Goal: Task Accomplishment & Management: Manage account settings

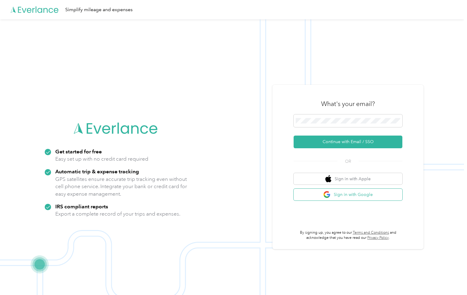
click at [345, 194] on button "Sign in with Google" at bounding box center [348, 195] width 109 height 12
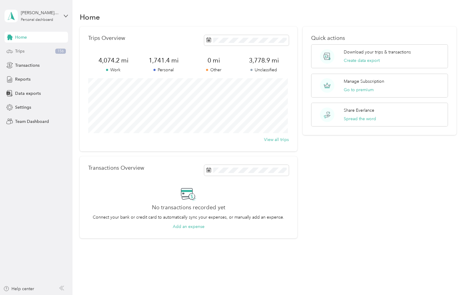
click at [15, 51] on span "Trips" at bounding box center [19, 51] width 9 height 6
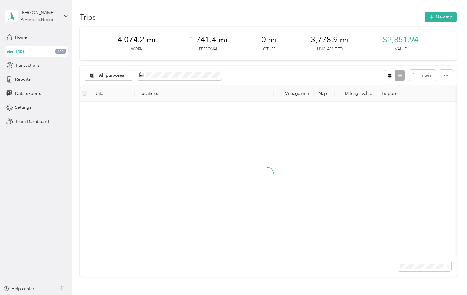
click at [324, 39] on span "3,778.9 mi" at bounding box center [330, 40] width 38 height 10
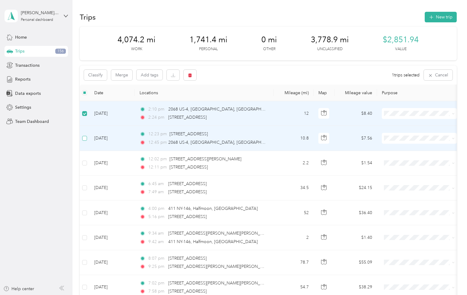
click at [83, 135] on label at bounding box center [84, 138] width 5 height 7
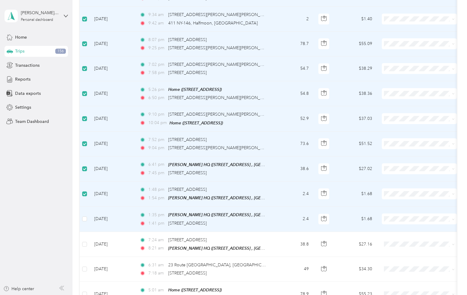
scroll to position [242, 0]
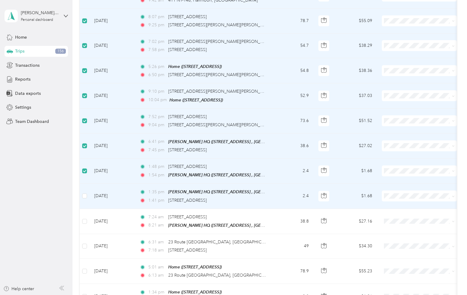
click at [82, 195] on td at bounding box center [85, 196] width 10 height 25
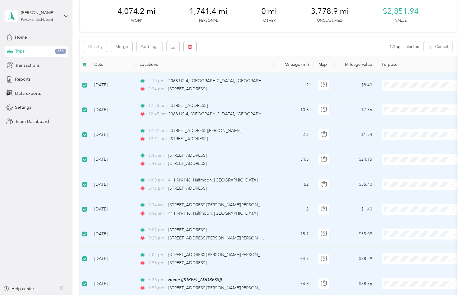
scroll to position [0, 0]
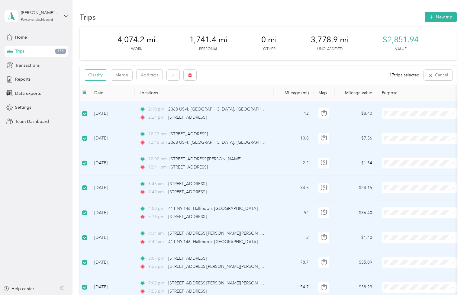
click at [97, 75] on button "Classify" at bounding box center [95, 75] width 23 height 11
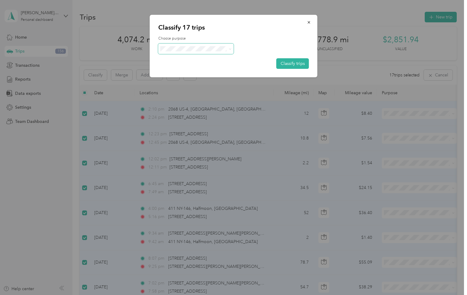
click at [232, 48] on span at bounding box center [196, 49] width 76 height 11
click at [179, 60] on span "Work" at bounding box center [201, 60] width 56 height 6
click at [288, 62] on button "Classify trips" at bounding box center [293, 63] width 33 height 11
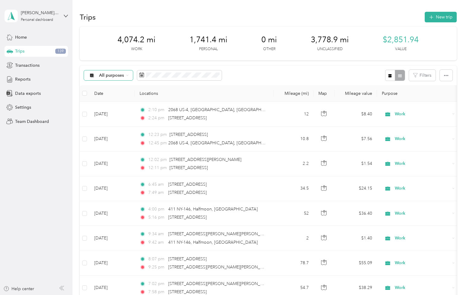
click at [122, 76] on span "All purposes" at bounding box center [111, 75] width 25 height 4
click at [112, 96] on span "Unclassified" at bounding box center [117, 97] width 36 height 6
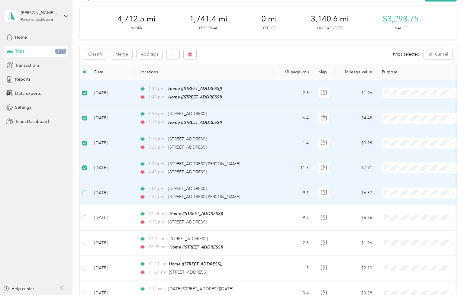
scroll to position [30, 0]
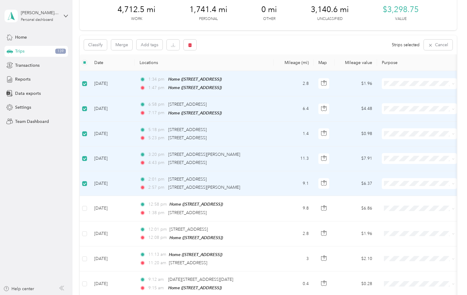
click at [80, 181] on td at bounding box center [85, 183] width 10 height 25
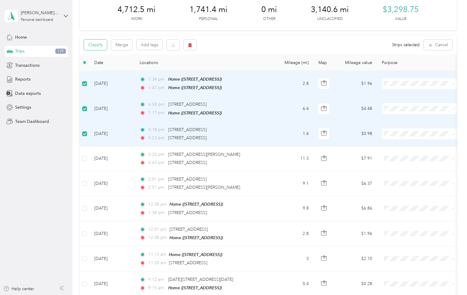
click at [98, 44] on button "Classify" at bounding box center [95, 45] width 23 height 11
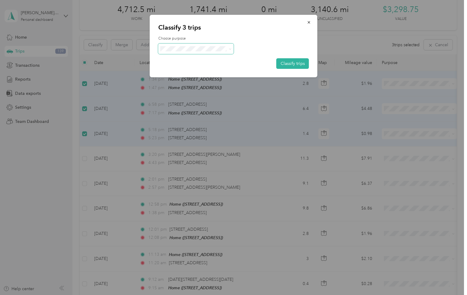
click at [177, 46] on span at bounding box center [196, 49] width 76 height 11
click at [233, 48] on span at bounding box center [196, 49] width 76 height 11
click at [231, 48] on icon at bounding box center [230, 49] width 3 height 3
click at [203, 69] on span "Personal" at bounding box center [201, 69] width 56 height 6
click at [288, 63] on button "Classify trips" at bounding box center [293, 63] width 33 height 11
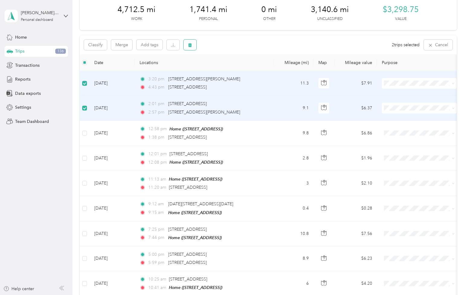
click at [187, 44] on button "button" at bounding box center [190, 45] width 13 height 11
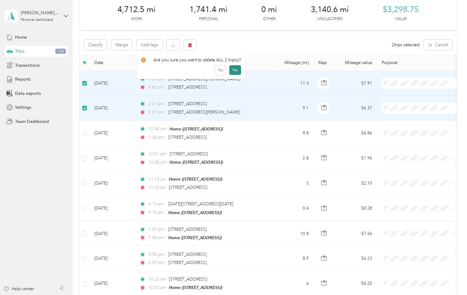
click at [232, 70] on button "Yes" at bounding box center [235, 70] width 12 height 10
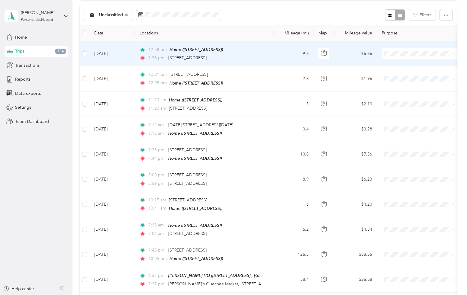
scroll to position [60, 0]
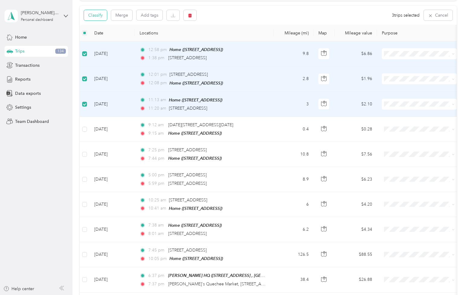
click at [102, 14] on button "Classify" at bounding box center [95, 15] width 23 height 11
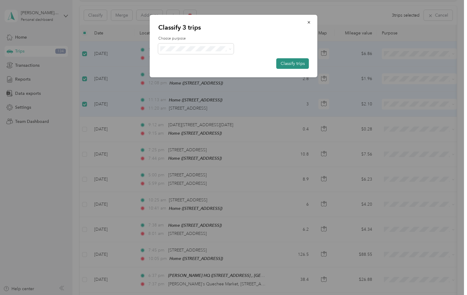
click at [292, 66] on button "Classify trips" at bounding box center [293, 63] width 33 height 11
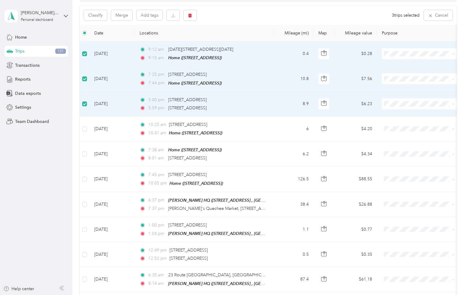
drag, startPoint x: 86, startPoint y: 83, endPoint x: 214, endPoint y: 29, distance: 138.2
click at [214, 29] on th "Locations" at bounding box center [204, 33] width 139 height 17
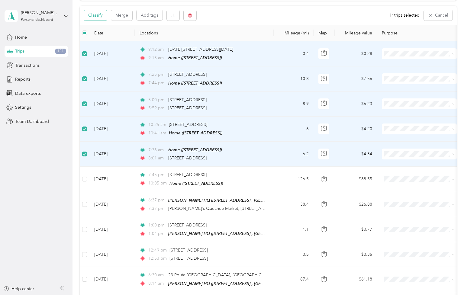
click at [102, 14] on button "Classify" at bounding box center [95, 15] width 23 height 11
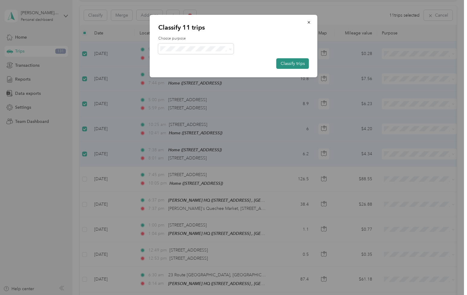
click at [282, 62] on button "Classify trips" at bounding box center [293, 63] width 33 height 11
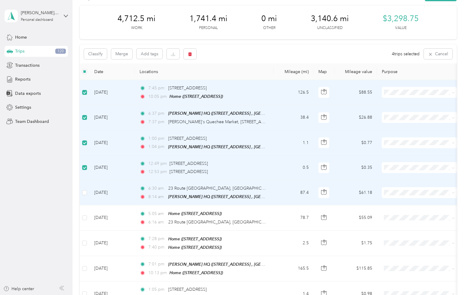
scroll to position [30, 0]
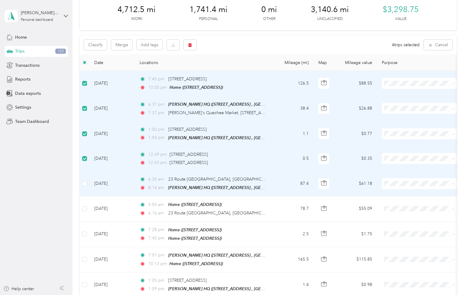
click at [81, 182] on td at bounding box center [85, 183] width 10 height 25
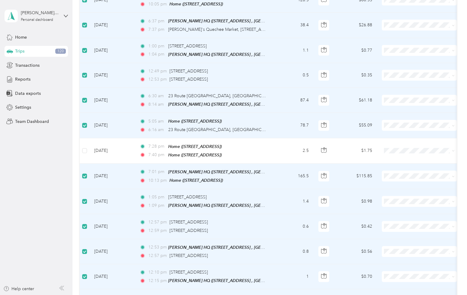
scroll to position [0, 0]
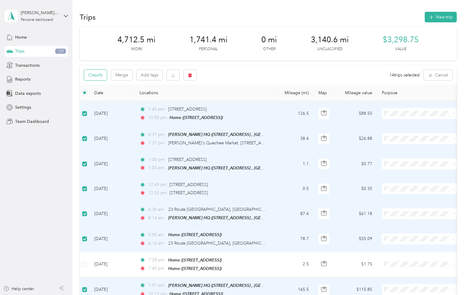
click at [99, 73] on button "Classify" at bounding box center [95, 75] width 23 height 11
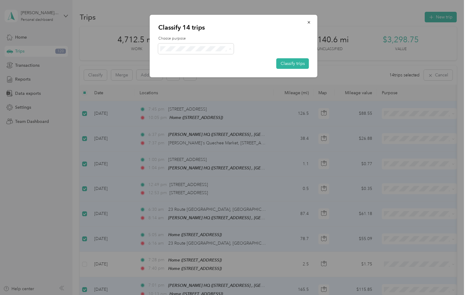
click at [183, 62] on li "Work" at bounding box center [196, 60] width 76 height 11
click at [289, 64] on button "Classify trips" at bounding box center [293, 63] width 33 height 11
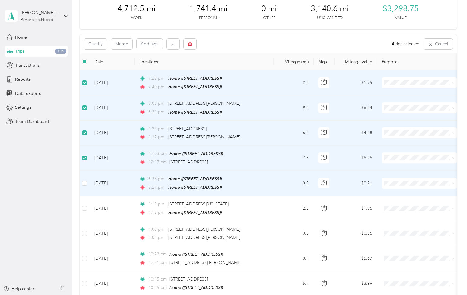
scroll to position [60, 0]
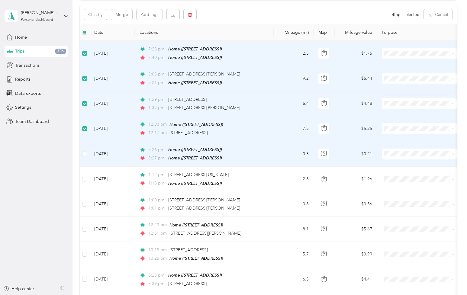
click at [80, 152] on td at bounding box center [85, 153] width 10 height 25
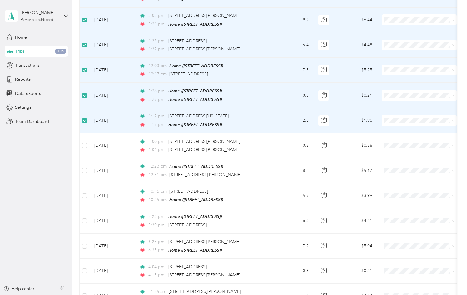
scroll to position [126, 0]
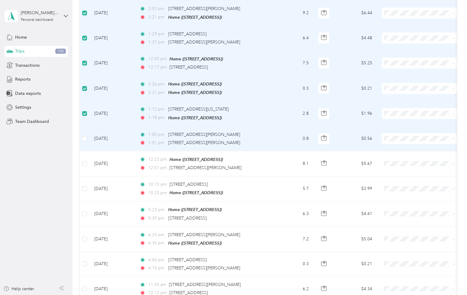
click at [92, 141] on td "[DATE]" at bounding box center [111, 139] width 45 height 25
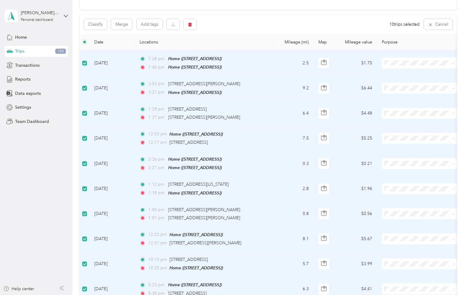
scroll to position [0, 0]
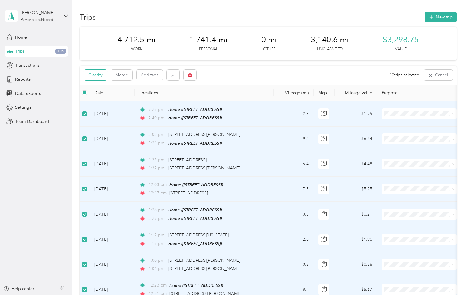
click at [95, 76] on button "Classify" at bounding box center [95, 75] width 23 height 11
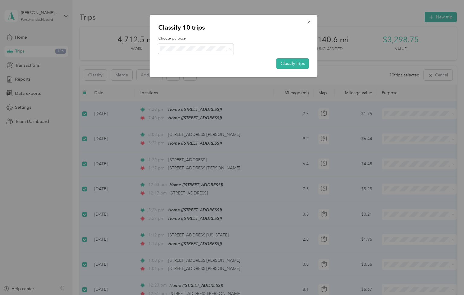
click at [177, 70] on span "Personal" at bounding box center [201, 70] width 56 height 6
click at [285, 65] on button "Classify trips" at bounding box center [293, 63] width 33 height 11
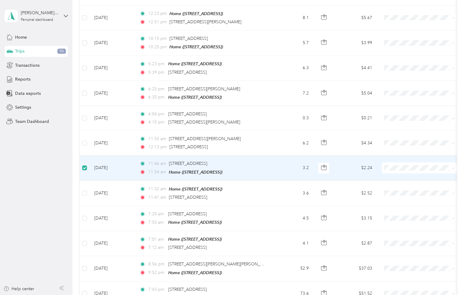
scroll to position [271, 0]
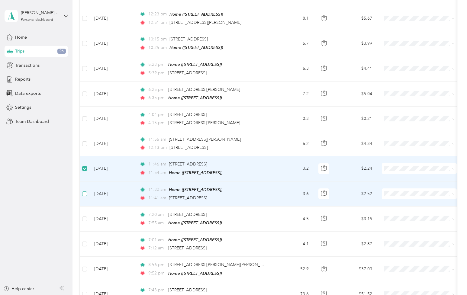
click at [85, 188] on tbody "[DATE] 7:28 pm Home ([STREET_ADDRESS] , [GEOGRAPHIC_DATA], [GEOGRAPHIC_DATA]) 7…" at bounding box center [330, 144] width 501 height 628
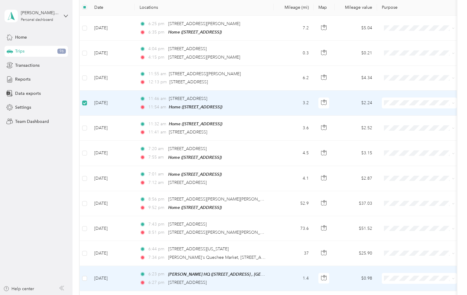
scroll to position [60, 0]
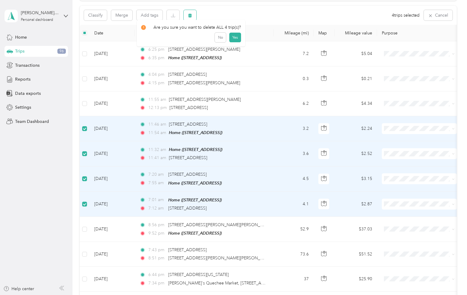
click at [189, 15] on icon "button" at bounding box center [190, 16] width 4 height 4
click at [230, 41] on button "Yes" at bounding box center [235, 41] width 12 height 10
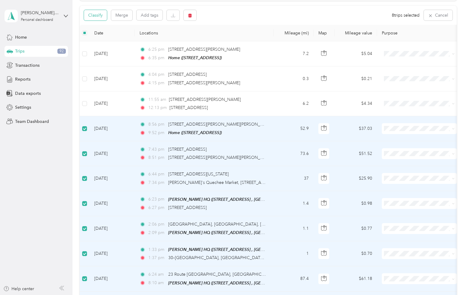
click at [101, 14] on button "Classify" at bounding box center [95, 15] width 23 height 11
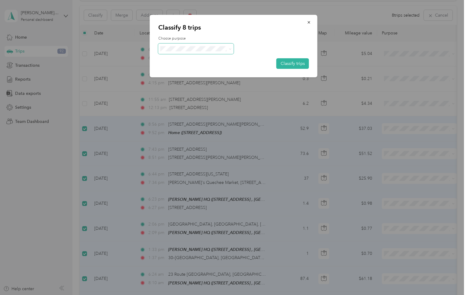
click at [193, 51] on span at bounding box center [196, 49] width 76 height 11
click at [231, 47] on span at bounding box center [230, 48] width 3 height 5
click at [176, 63] on ol "Work Personal [PERSON_NAME] Other Charity Medical Moving Commute" at bounding box center [196, 97] width 76 height 85
click at [288, 64] on button "Classify trips" at bounding box center [293, 63] width 33 height 11
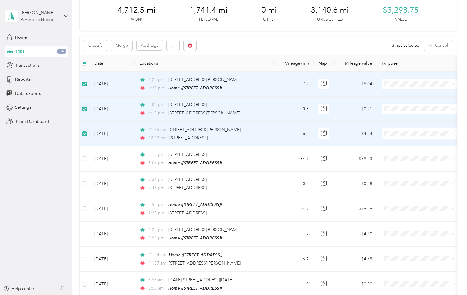
scroll to position [0, 0]
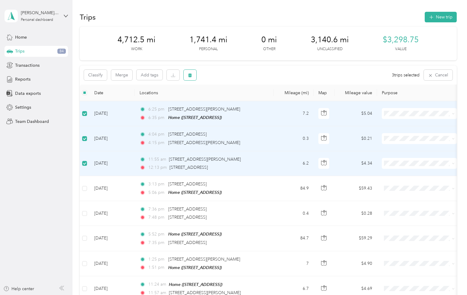
click at [189, 73] on icon "button" at bounding box center [190, 75] width 4 height 4
click at [236, 99] on button "Yes" at bounding box center [235, 101] width 12 height 10
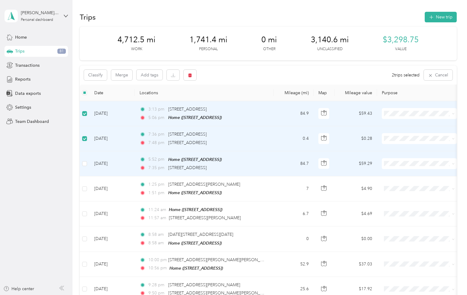
click at [88, 164] on td at bounding box center [85, 163] width 10 height 25
click at [84, 161] on label at bounding box center [84, 164] width 5 height 7
click at [104, 78] on button "Classify" at bounding box center [95, 75] width 23 height 11
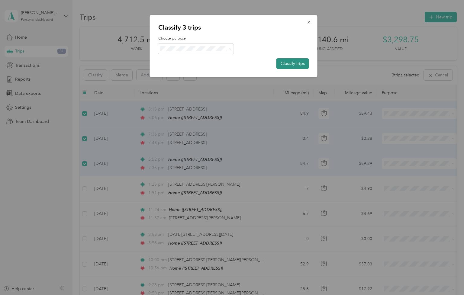
click at [282, 65] on button "Classify trips" at bounding box center [293, 63] width 33 height 11
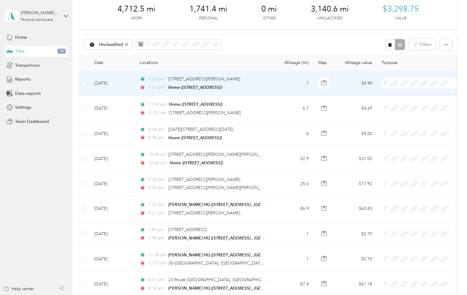
scroll to position [30, 0]
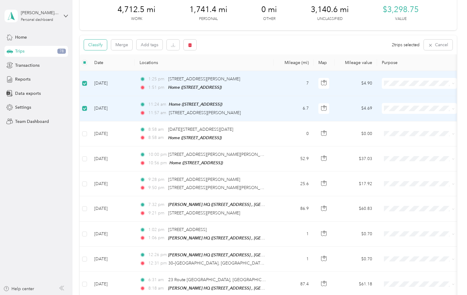
click at [99, 46] on button "Classify" at bounding box center [95, 45] width 23 height 11
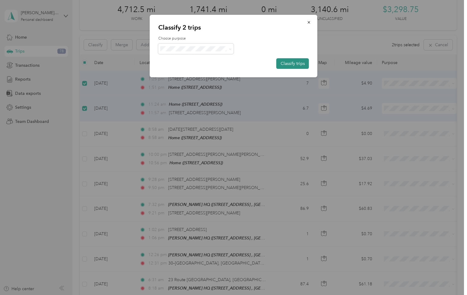
click at [288, 62] on button "Classify trips" at bounding box center [293, 63] width 33 height 11
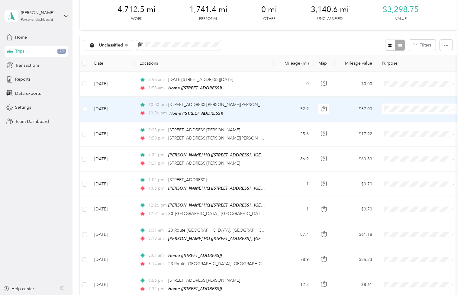
scroll to position [0, 0]
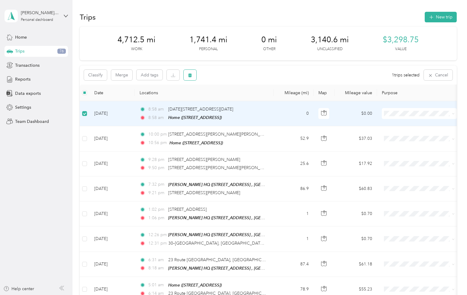
click at [191, 74] on icon "button" at bounding box center [190, 75] width 4 height 4
click at [233, 97] on button "Yes" at bounding box center [235, 101] width 12 height 10
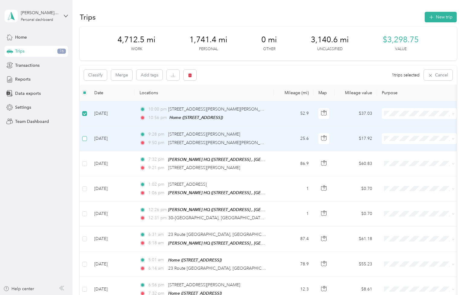
click at [83, 135] on label at bounding box center [84, 138] width 5 height 7
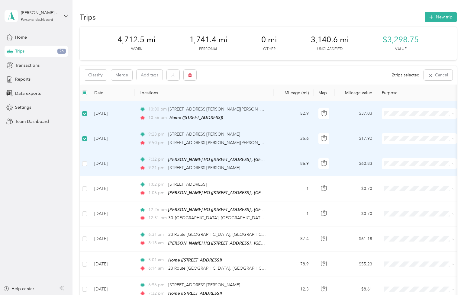
click at [86, 159] on td at bounding box center [85, 163] width 10 height 25
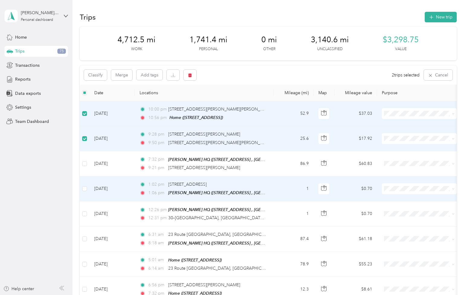
click at [88, 187] on td at bounding box center [85, 189] width 10 height 25
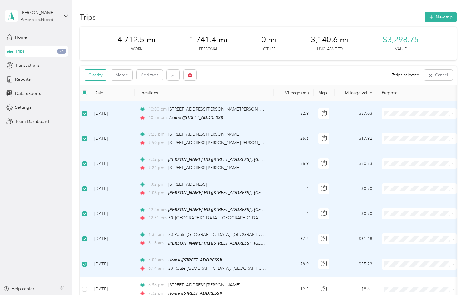
click at [102, 74] on button "Classify" at bounding box center [95, 75] width 23 height 11
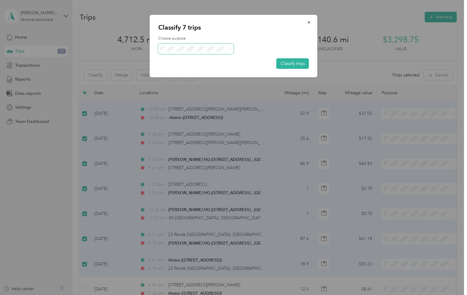
click at [227, 51] on span at bounding box center [229, 49] width 5 height 6
click at [193, 59] on span "Work" at bounding box center [201, 60] width 56 height 6
click at [289, 64] on button "Classify trips" at bounding box center [293, 63] width 33 height 11
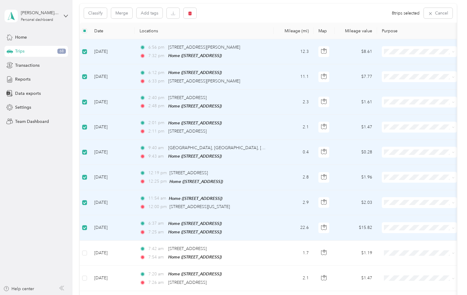
scroll to position [61, 0]
click at [93, 11] on button "Classify" at bounding box center [95, 14] width 23 height 11
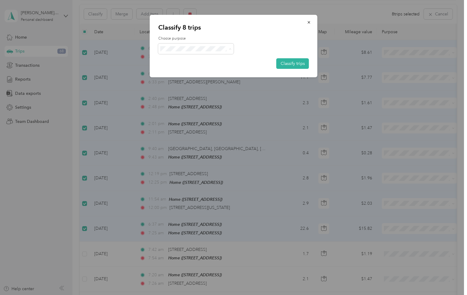
click at [180, 73] on li "Personal" at bounding box center [196, 70] width 76 height 11
click at [292, 61] on button "Classify trips" at bounding box center [293, 63] width 33 height 11
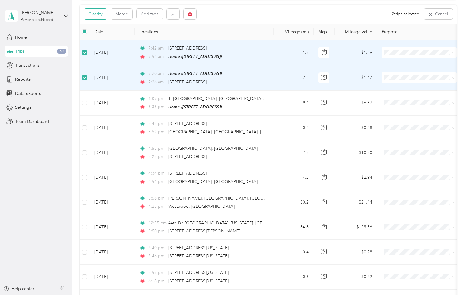
click at [96, 16] on button "Classify" at bounding box center [95, 14] width 23 height 11
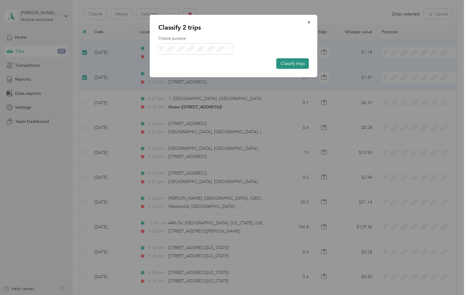
click at [293, 66] on button "Classify trips" at bounding box center [293, 63] width 33 height 11
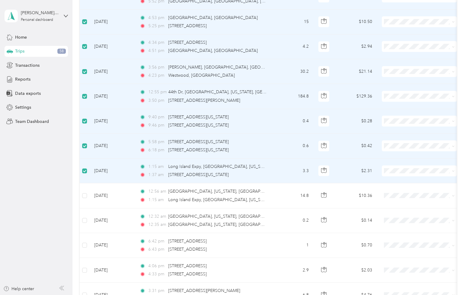
scroll to position [152, 0]
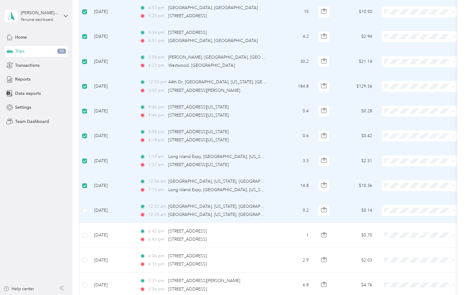
click at [87, 211] on td at bounding box center [85, 211] width 10 height 25
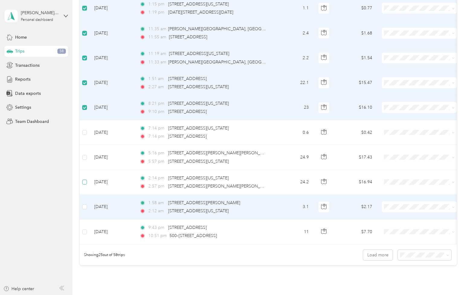
scroll to position [484, 0]
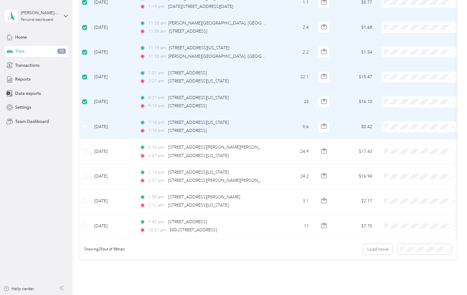
click at [80, 128] on td at bounding box center [85, 127] width 10 height 25
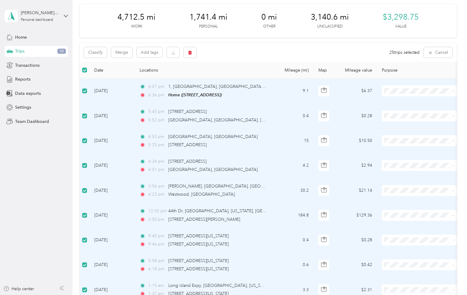
scroll to position [0, 0]
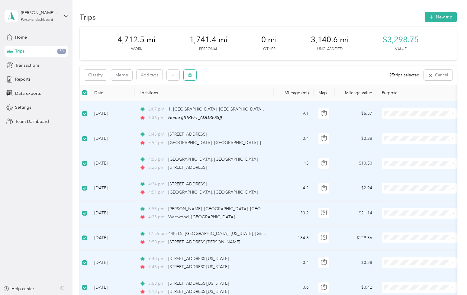
click at [191, 77] on icon "button" at bounding box center [190, 75] width 4 height 4
click at [235, 99] on button "Yes" at bounding box center [237, 101] width 12 height 10
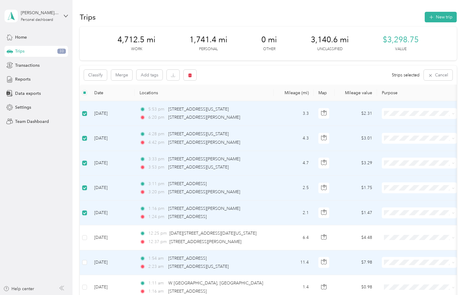
drag, startPoint x: 84, startPoint y: 204, endPoint x: 115, endPoint y: 287, distance: 89.0
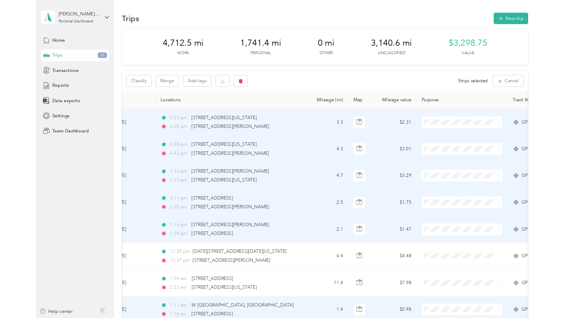
scroll to position [0, 30]
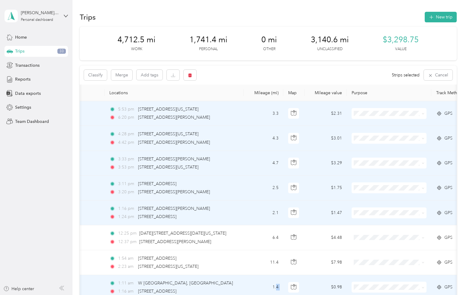
drag, startPoint x: 299, startPoint y: 295, endPoint x: 277, endPoint y: 294, distance: 22.7
click at [277, 294] on tr "[DATE] 1:11 am W [GEOGRAPHIC_DATA], [GEOGRAPHIC_DATA] 1:16 am [STREET_ADDRESS] …" at bounding box center [300, 287] width 501 height 25
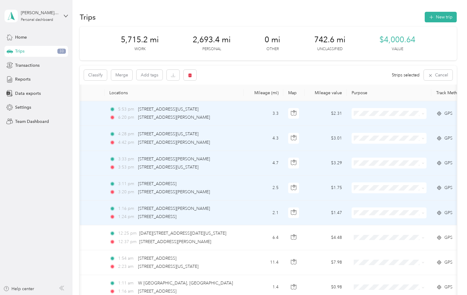
click at [342, 11] on div "Trips New trip" at bounding box center [268, 17] width 377 height 13
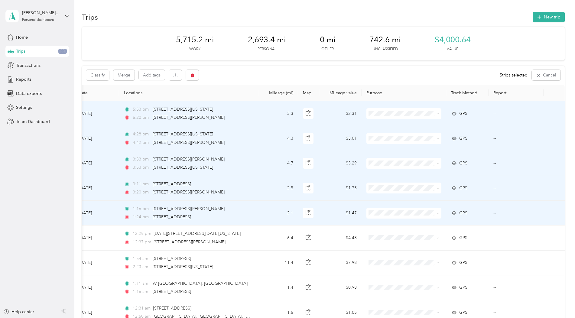
scroll to position [0, 19]
drag, startPoint x: 147, startPoint y: 40, endPoint x: 268, endPoint y: 31, distance: 121.6
drag, startPoint x: 268, startPoint y: 31, endPoint x: 509, endPoint y: 282, distance: 347.9
click at [467, 276] on td "--" at bounding box center [516, 287] width 55 height 25
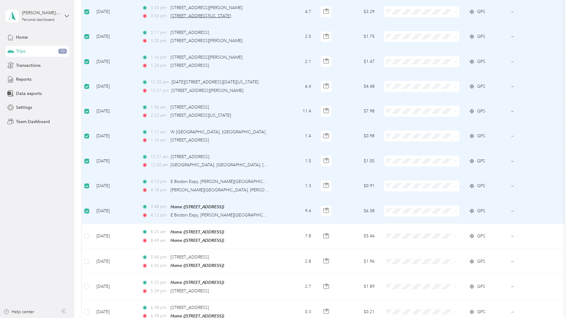
scroll to position [0, 0]
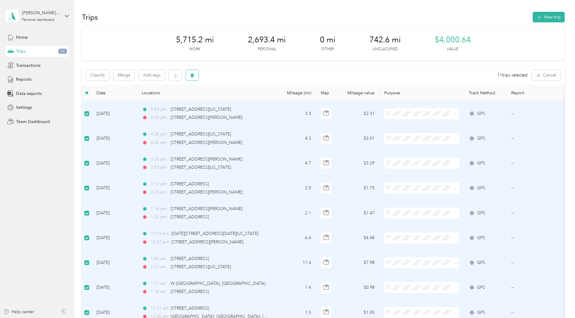
click at [193, 75] on icon "button" at bounding box center [192, 75] width 4 height 4
click at [235, 102] on button "Yes" at bounding box center [238, 101] width 12 height 10
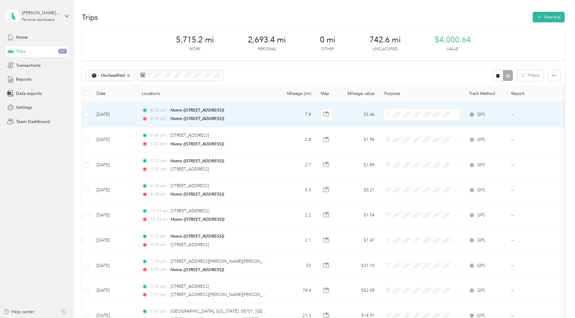
click at [274, 108] on td "8:25 am Home ([STREET_ADDRESS] , [GEOGRAPHIC_DATA], [GEOGRAPHIC_DATA]) 8:49 am …" at bounding box center [206, 114] width 139 height 25
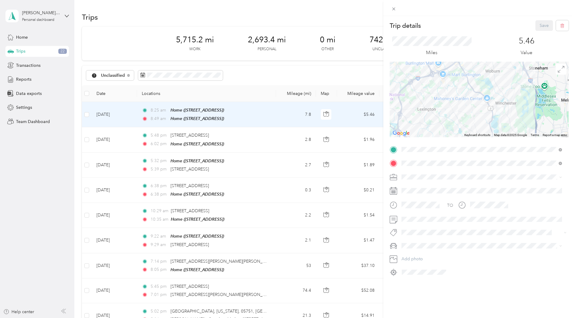
click at [86, 113] on div "Trip details Save This trip cannot be edited because it is either under review,…" at bounding box center [287, 159] width 575 height 318
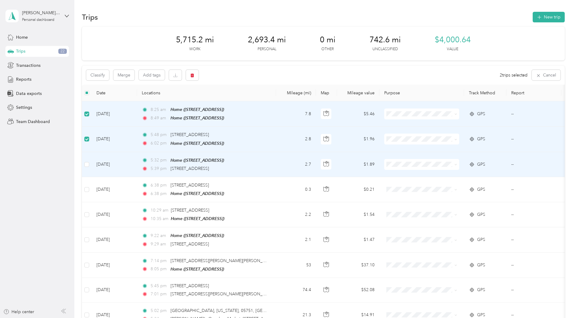
click at [89, 169] on td at bounding box center [87, 164] width 10 height 25
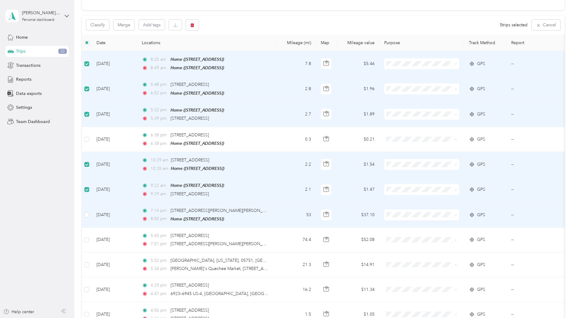
scroll to position [60, 0]
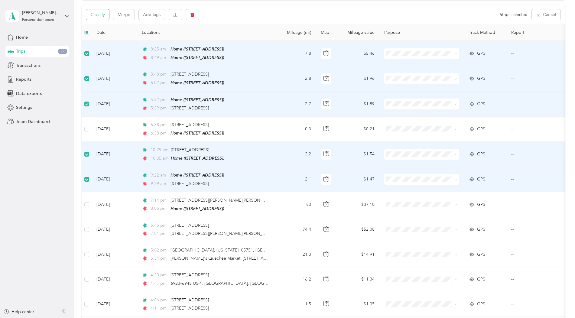
click at [100, 16] on button "Classify" at bounding box center [97, 14] width 23 height 11
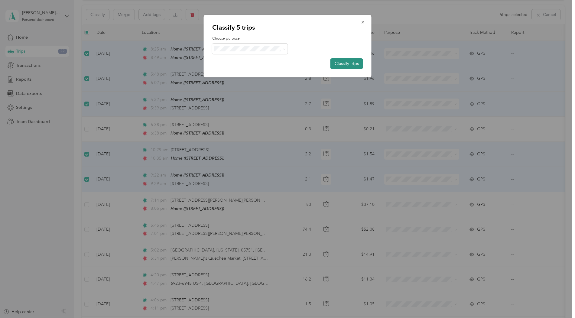
click at [339, 64] on button "Classify trips" at bounding box center [346, 63] width 33 height 11
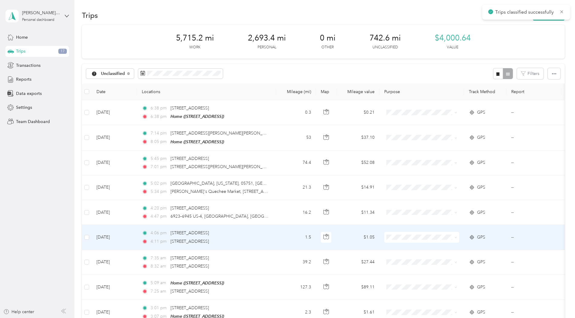
scroll to position [0, 0]
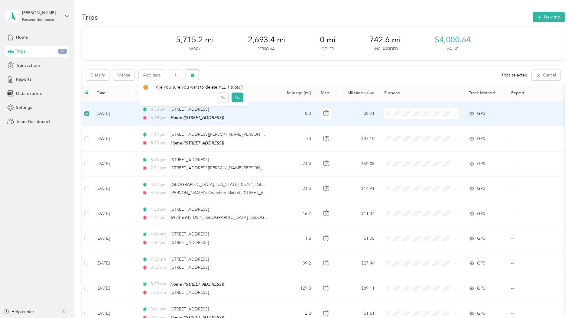
click at [193, 75] on icon "button" at bounding box center [192, 75] width 4 height 4
click at [237, 98] on button "Yes" at bounding box center [237, 101] width 12 height 10
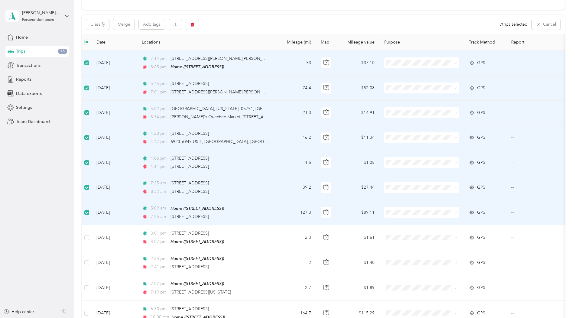
scroll to position [60, 0]
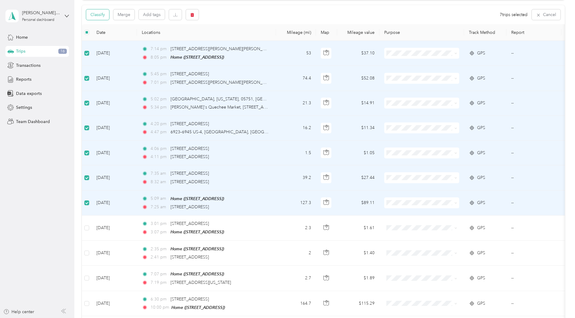
click at [105, 15] on button "Classify" at bounding box center [97, 14] width 23 height 11
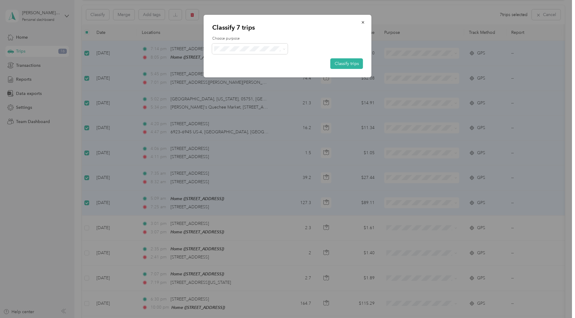
click at [232, 58] on span "Work" at bounding box center [255, 59] width 56 height 6
click at [344, 63] on button "Classify trips" at bounding box center [346, 63] width 33 height 11
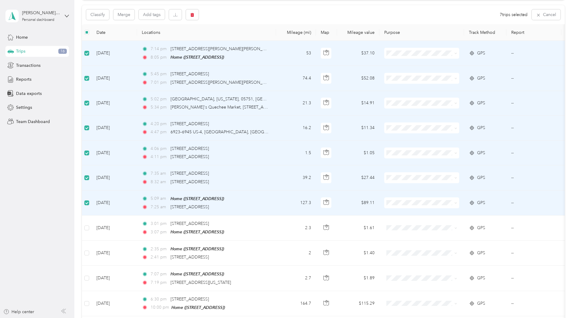
scroll to position [61, 0]
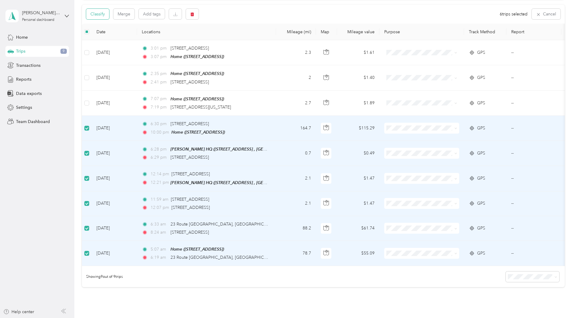
click at [105, 15] on button "Classify" at bounding box center [97, 14] width 23 height 11
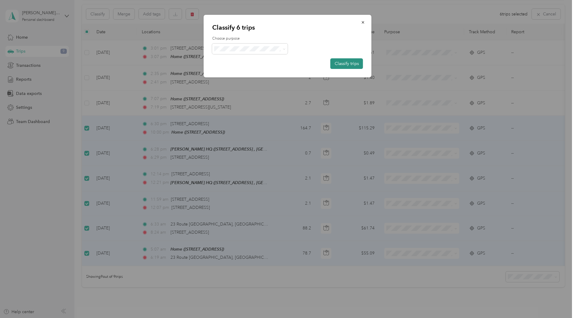
click at [345, 60] on button "Classify trips" at bounding box center [346, 63] width 33 height 11
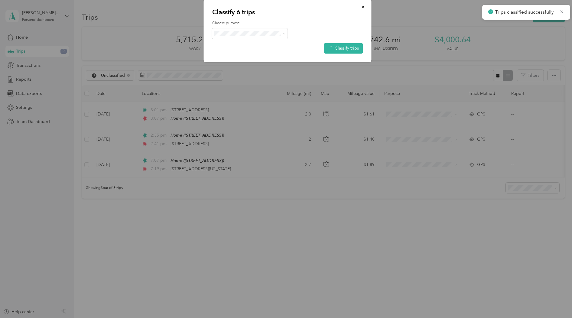
scroll to position [0, 0]
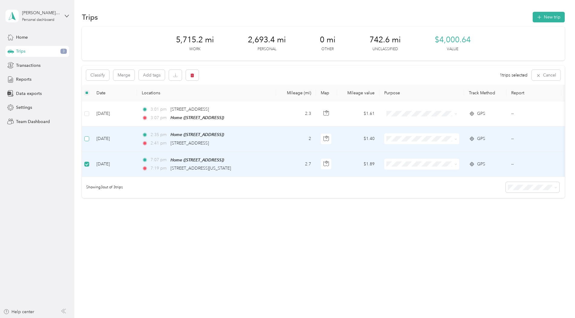
click at [85, 141] on label at bounding box center [86, 138] width 5 height 7
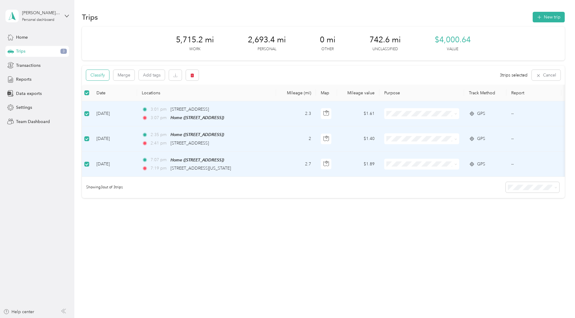
click at [101, 74] on button "Classify" at bounding box center [97, 75] width 23 height 11
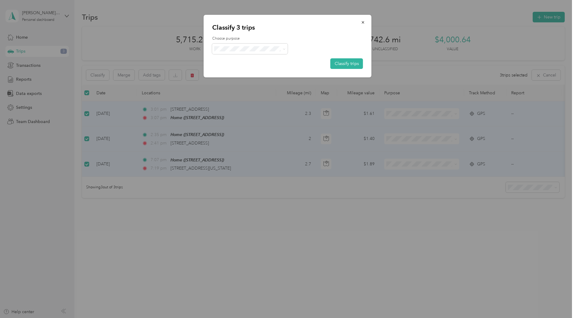
click at [227, 67] on span "Personal" at bounding box center [249, 68] width 67 height 6
click at [346, 66] on button "Classify trips" at bounding box center [346, 63] width 33 height 11
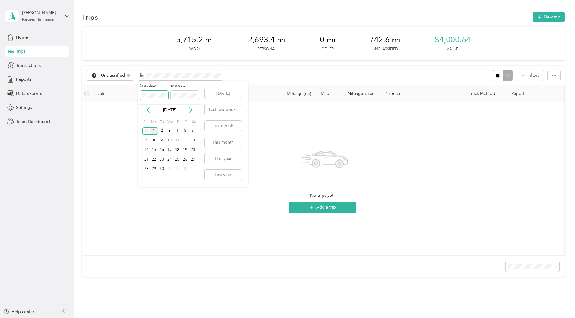
click at [142, 95] on span at bounding box center [154, 96] width 28 height 10
click at [140, 93] on div "Start date End date" at bounding box center [169, 93] width 63 height 21
click at [148, 111] on icon at bounding box center [148, 109] width 3 height 5
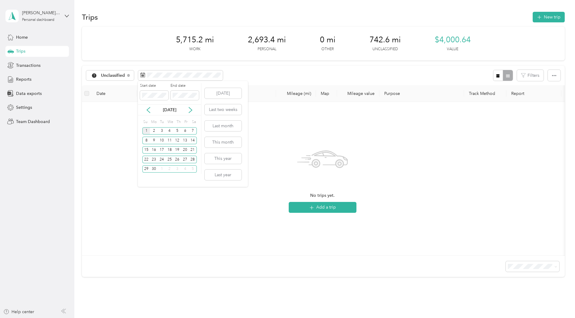
click at [146, 131] on div "1" at bounding box center [146, 131] width 8 height 8
click at [190, 110] on icon at bounding box center [190, 110] width 6 height 6
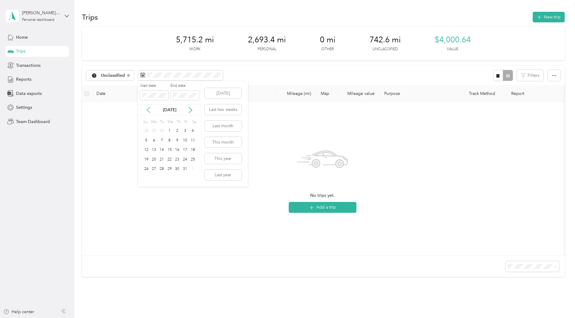
click at [149, 110] on icon at bounding box center [148, 110] width 6 height 6
click at [147, 130] on div "31" at bounding box center [146, 131] width 8 height 8
click at [117, 74] on span "Unclassified" at bounding box center [113, 75] width 24 height 4
click at [108, 105] on span "Work" at bounding box center [119, 105] width 36 height 6
